Goal: Transaction & Acquisition: Purchase product/service

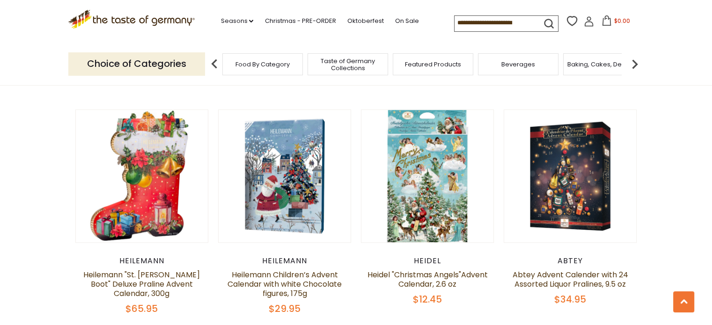
scroll to position [770, 0]
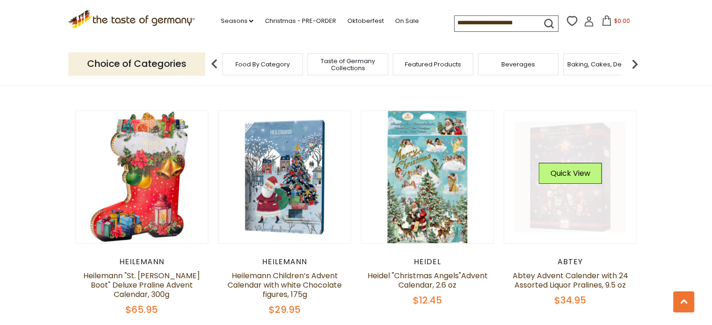
click at [558, 183] on link at bounding box center [570, 177] width 111 height 111
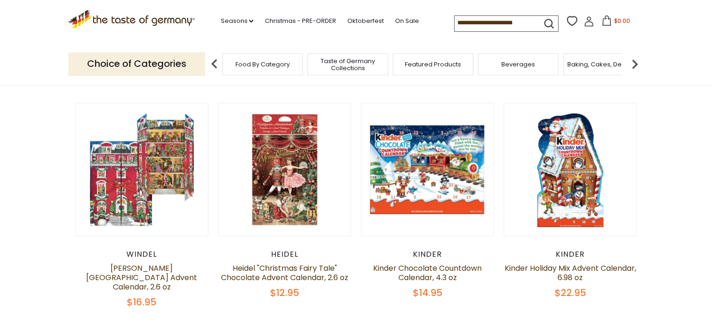
scroll to position [124, 0]
